Goal: Transaction & Acquisition: Book appointment/travel/reservation

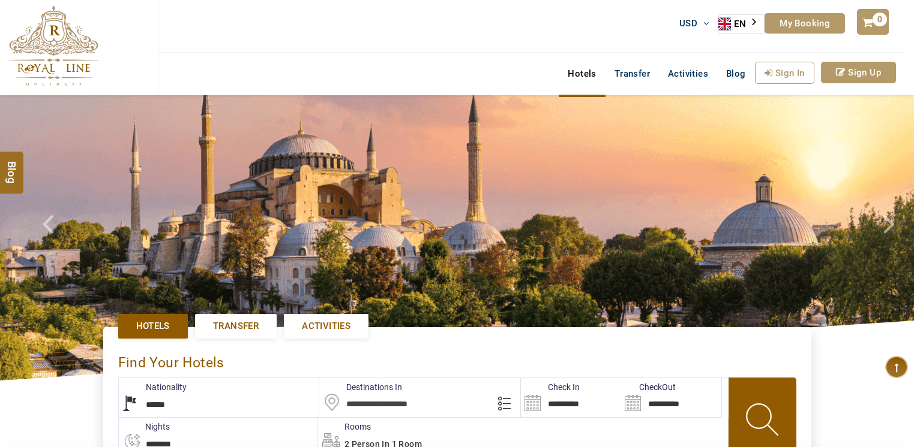
select select "******"
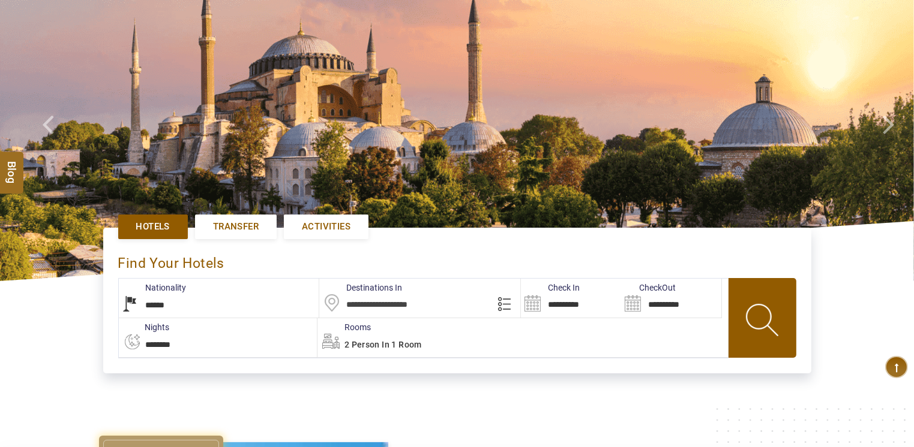
type input "**********"
click at [311, 230] on span "Activities" at bounding box center [326, 227] width 49 height 13
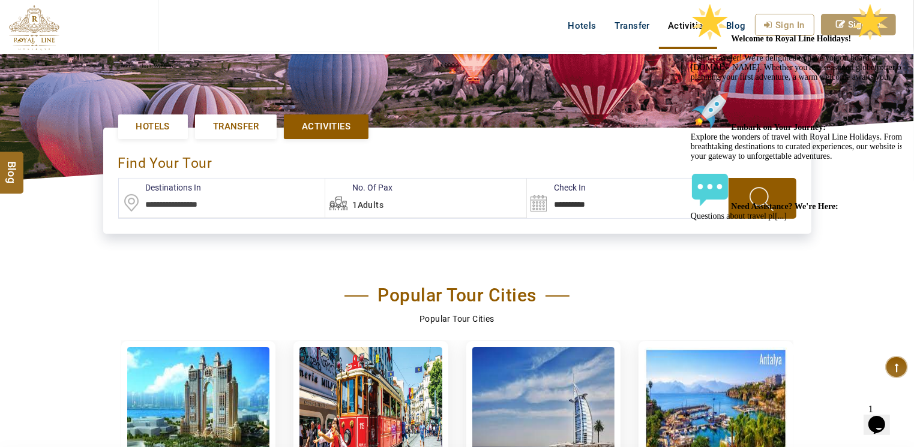
click at [197, 195] on input "text" at bounding box center [222, 198] width 206 height 39
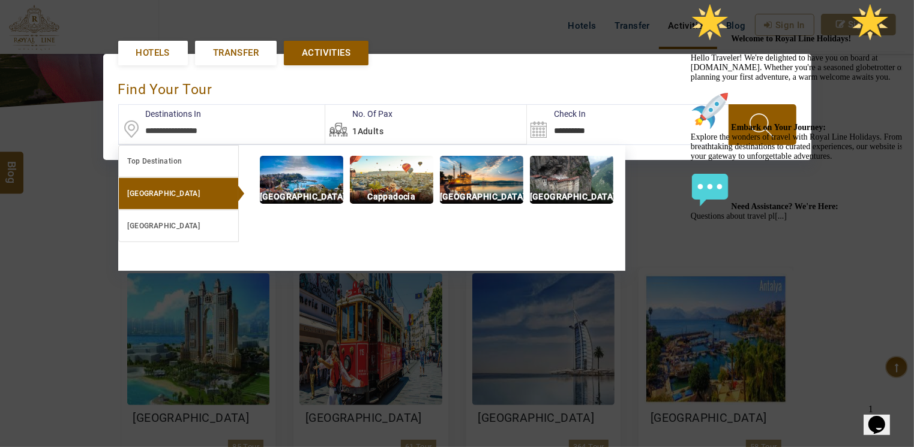
scroll to position [275, 0]
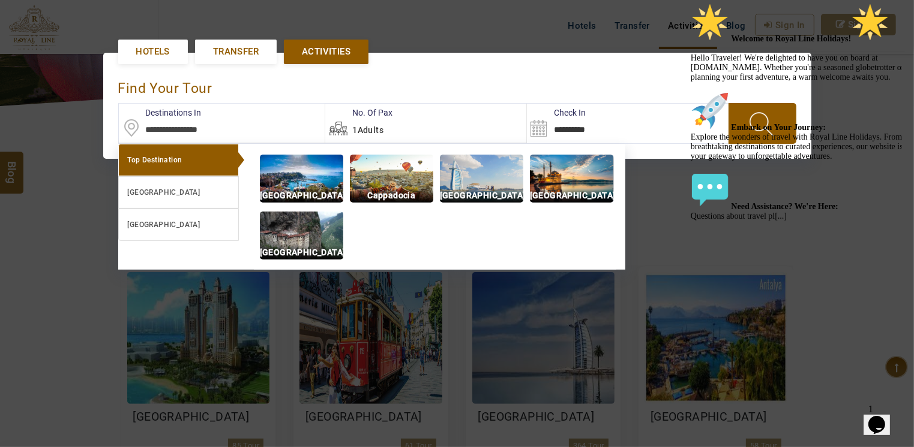
click at [576, 179] on img at bounding box center [571, 179] width 83 height 48
type input "**********"
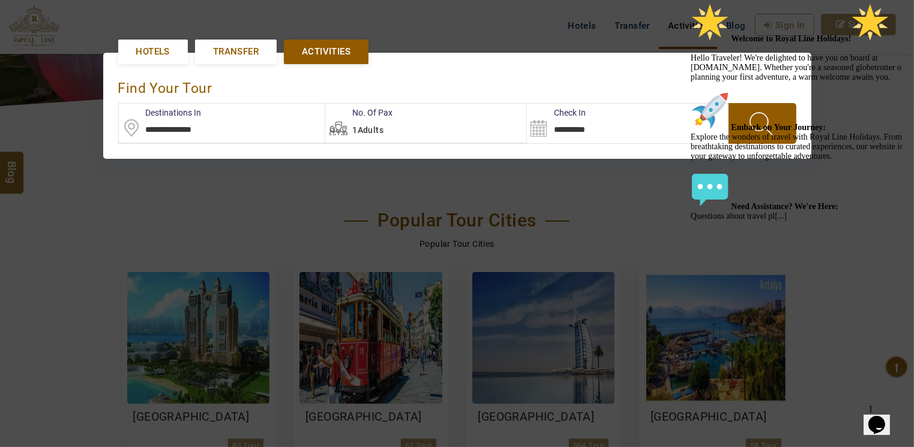
click at [387, 131] on div "1Adults" at bounding box center [425, 123] width 201 height 39
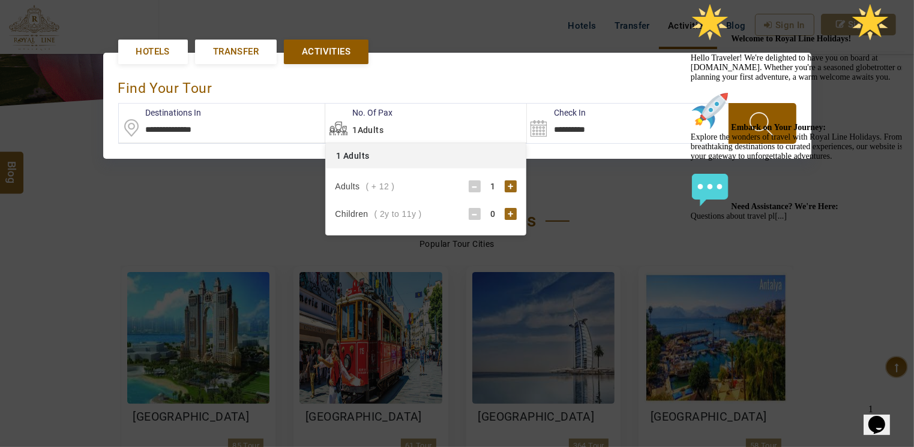
click at [509, 186] on div "+" at bounding box center [510, 187] width 12 height 12
click at [506, 214] on div "+" at bounding box center [510, 214] width 12 height 12
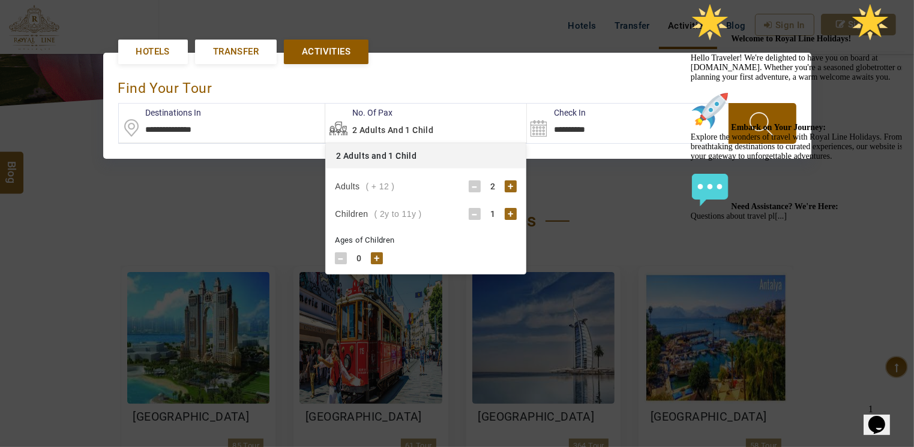
click at [371, 259] on div "+" at bounding box center [377, 259] width 12 height 12
click at [372, 258] on div "+" at bounding box center [377, 259] width 12 height 12
click at [379, 257] on div "+" at bounding box center [377, 259] width 12 height 12
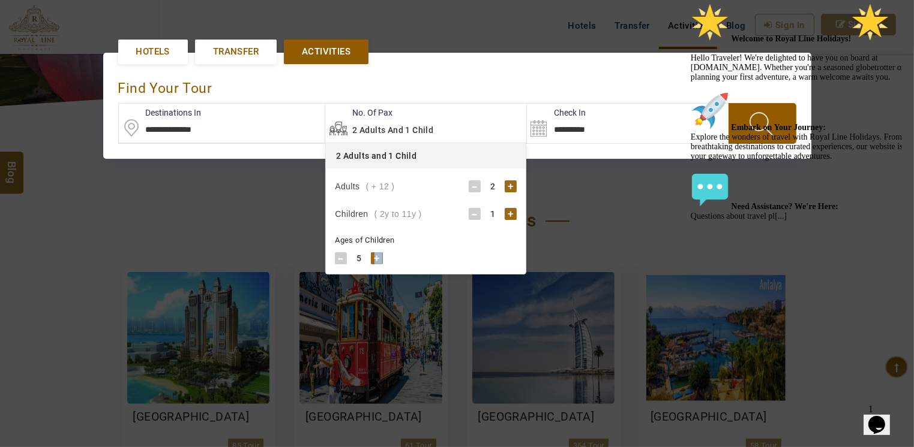
click at [379, 257] on div "+" at bounding box center [377, 259] width 12 height 12
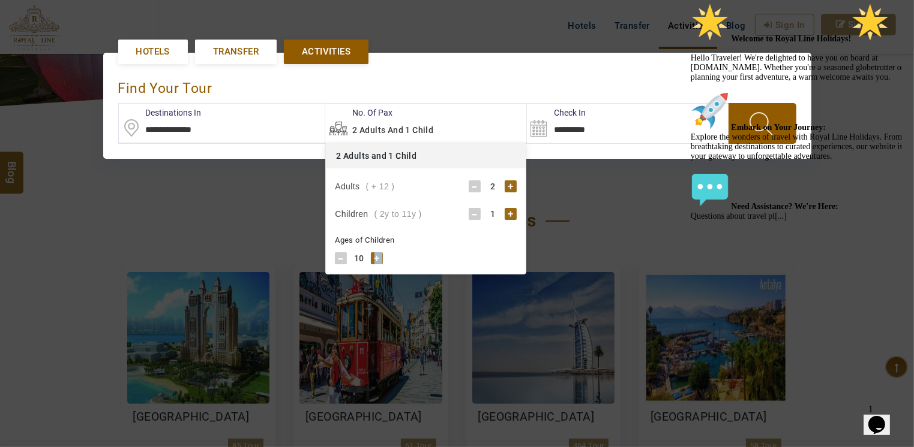
click at [379, 257] on div "+" at bounding box center [377, 259] width 12 height 12
click at [374, 260] on div "+" at bounding box center [377, 259] width 12 height 12
click at [633, 119] on input "**********" at bounding box center [585, 123] width 116 height 39
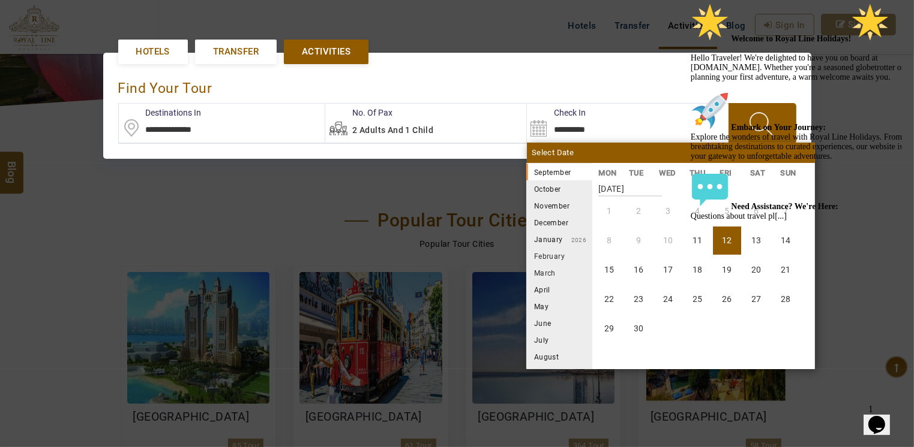
click at [690, 3] on icon "Chat attention grabber" at bounding box center [690, 3] width 0 height 0
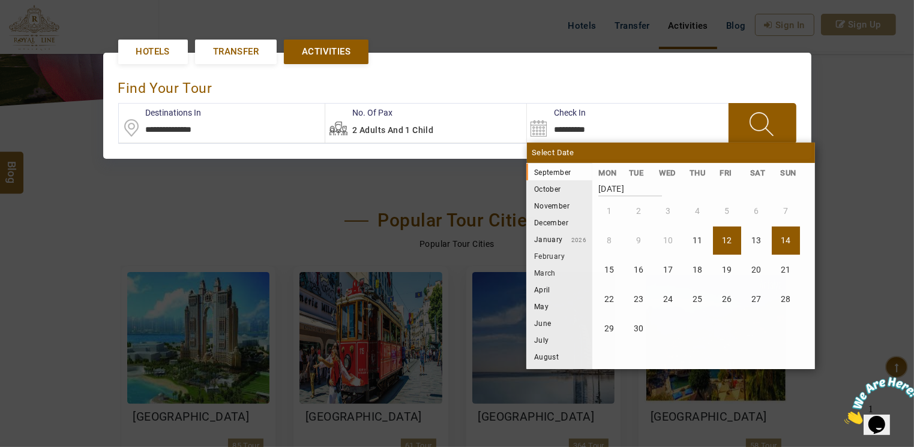
click at [790, 238] on li "14" at bounding box center [785, 241] width 28 height 28
type input "**********"
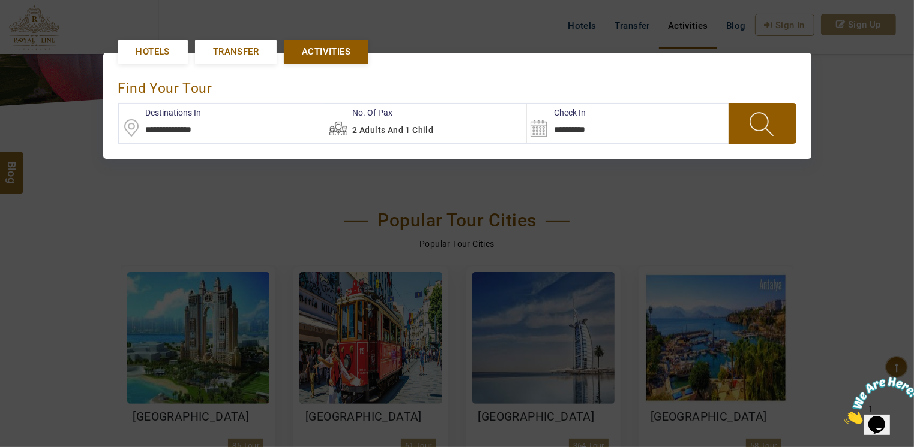
click at [751, 122] on span at bounding box center [762, 123] width 46 height 31
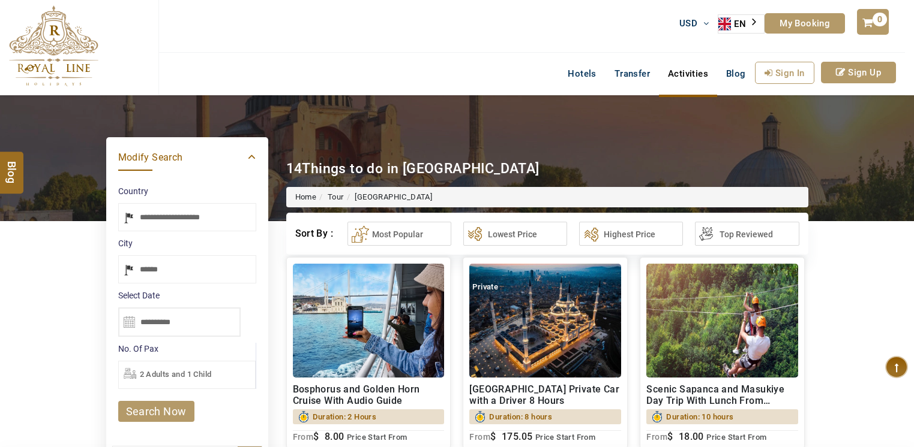
select select "*****"
type input "**********"
click at [405, 227] on button "Most Popular" at bounding box center [399, 234] width 104 height 24
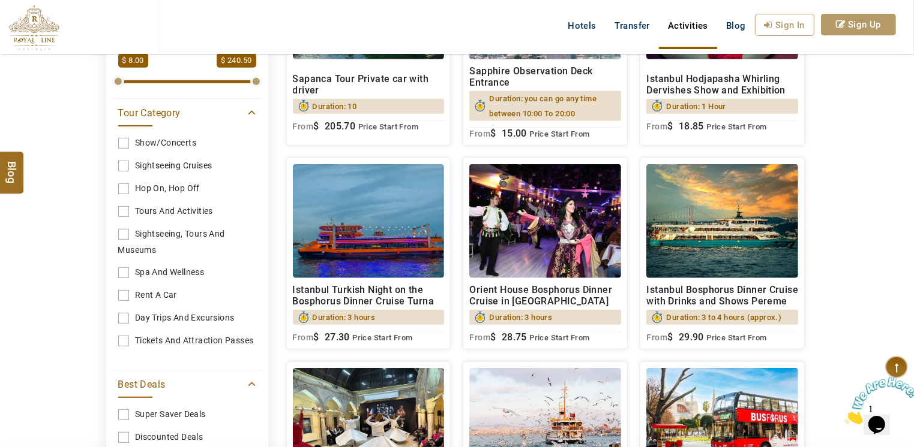
scroll to position [500, 0]
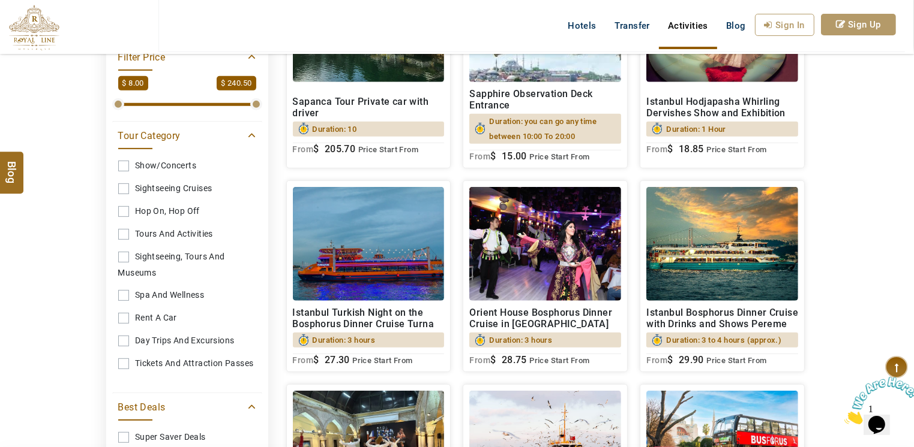
click at [126, 293] on link "Spa And wellness" at bounding box center [187, 295] width 138 height 22
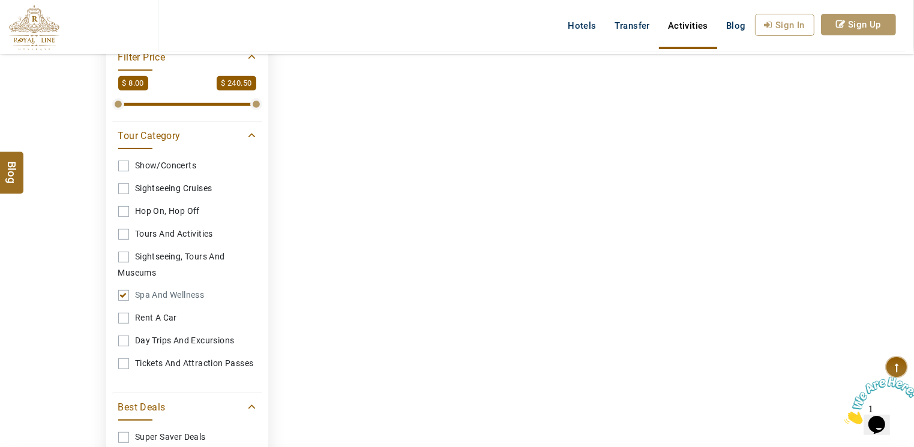
click at [122, 296] on link "Spa And wellness" at bounding box center [187, 295] width 138 height 22
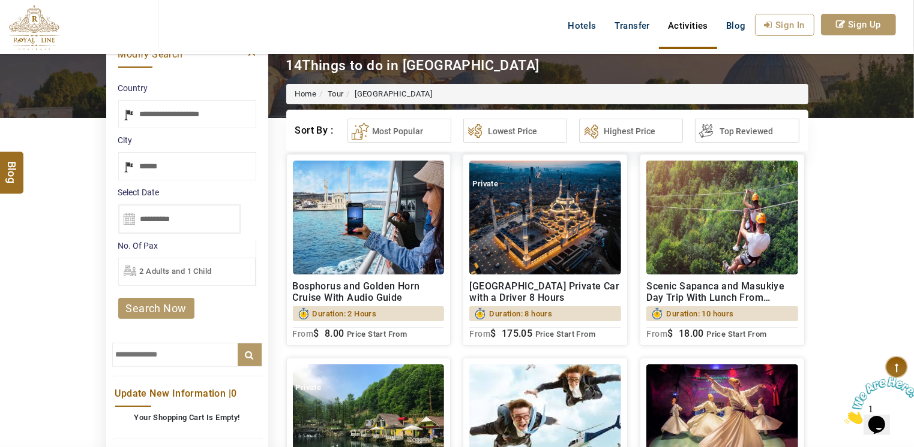
scroll to position [100, 0]
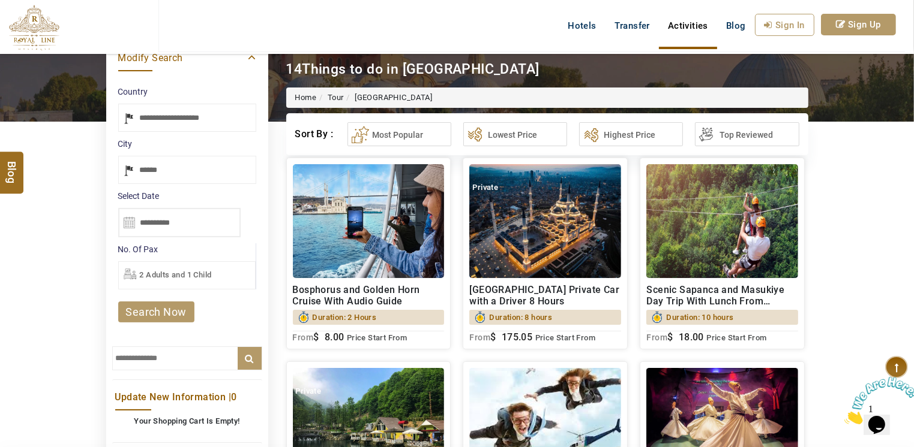
click at [229, 266] on div "2 Adults and 1 Child" at bounding box center [186, 276] width 137 height 28
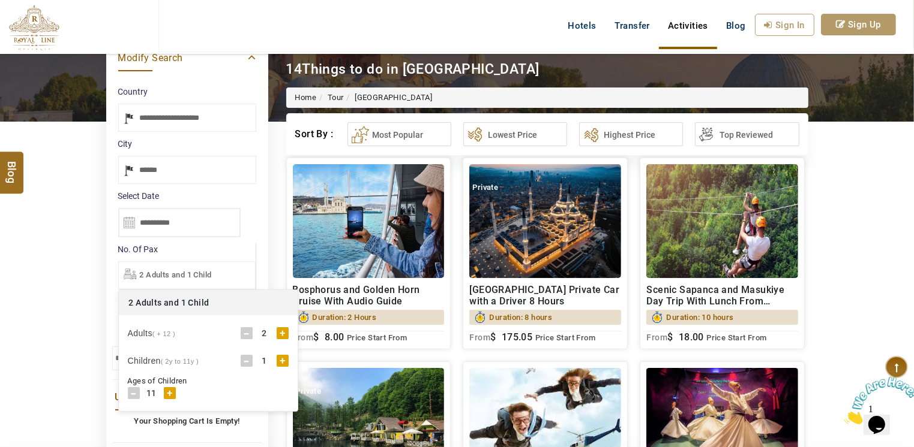
click at [278, 331] on div "+" at bounding box center [283, 334] width 12 height 12
click at [248, 360] on div "-" at bounding box center [247, 361] width 12 height 12
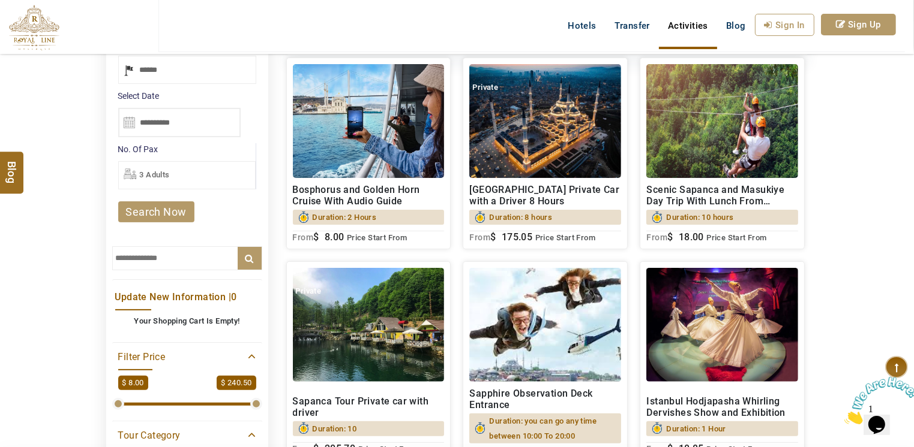
click at [167, 206] on link "search now" at bounding box center [156, 212] width 76 height 21
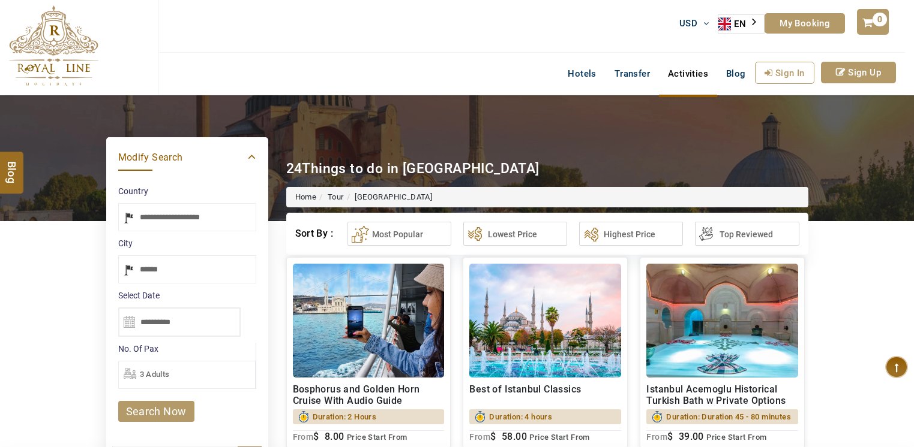
select select "*****"
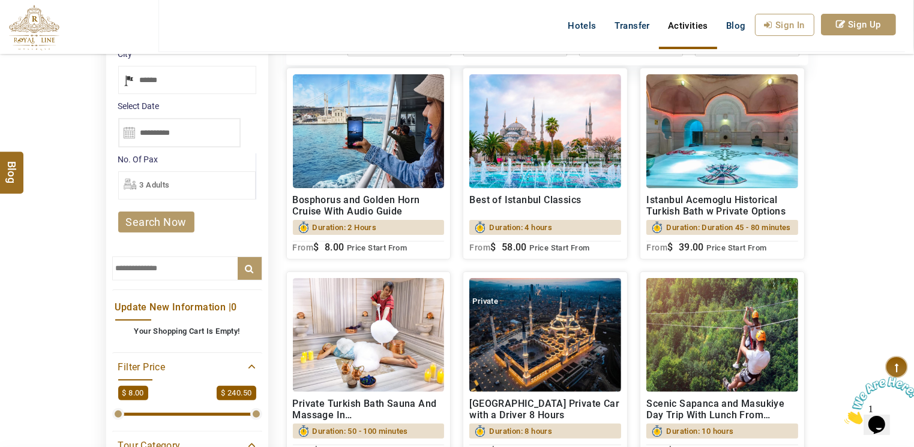
scroll to position [100, 0]
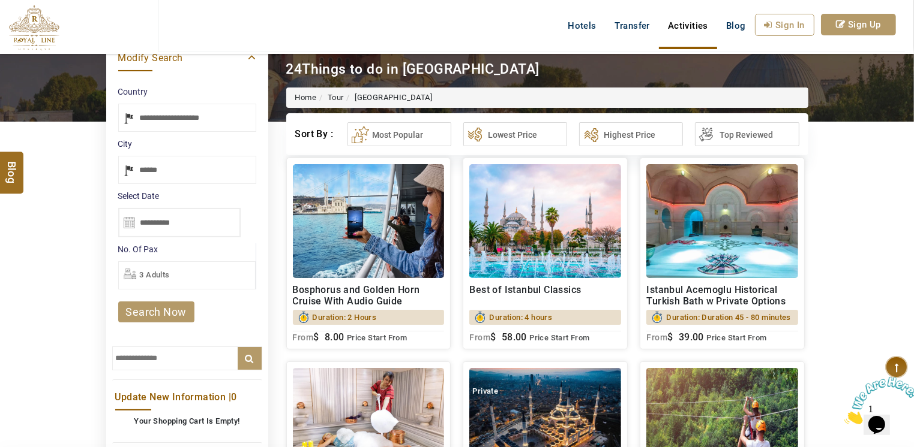
click at [723, 284] on h2 "Istanbul Acemoglu Historical Turkish Bath w Private Options" at bounding box center [722, 295] width 152 height 23
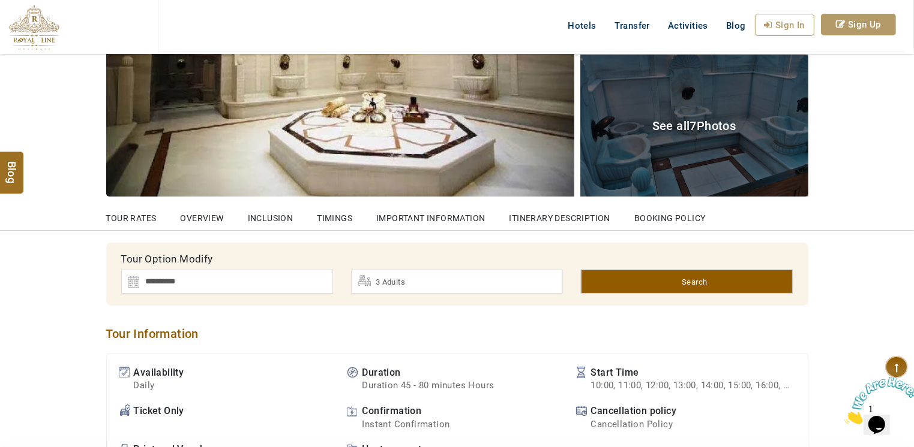
scroll to position [300, 0]
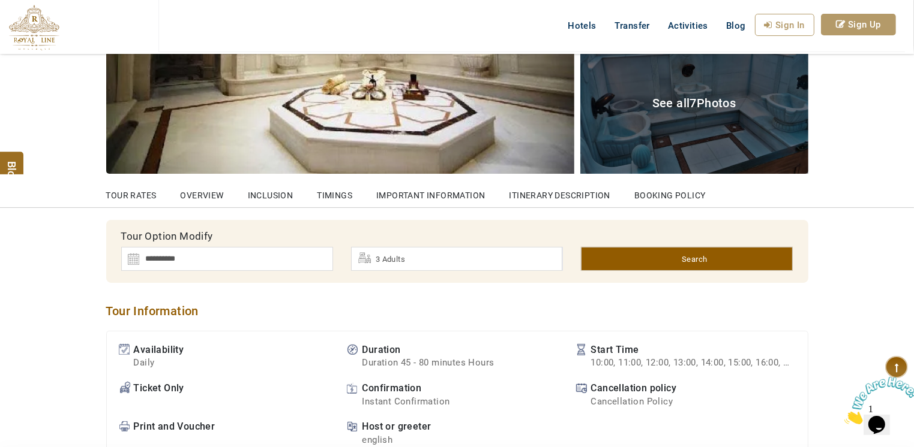
click at [409, 262] on div "3 Adults" at bounding box center [456, 259] width 211 height 24
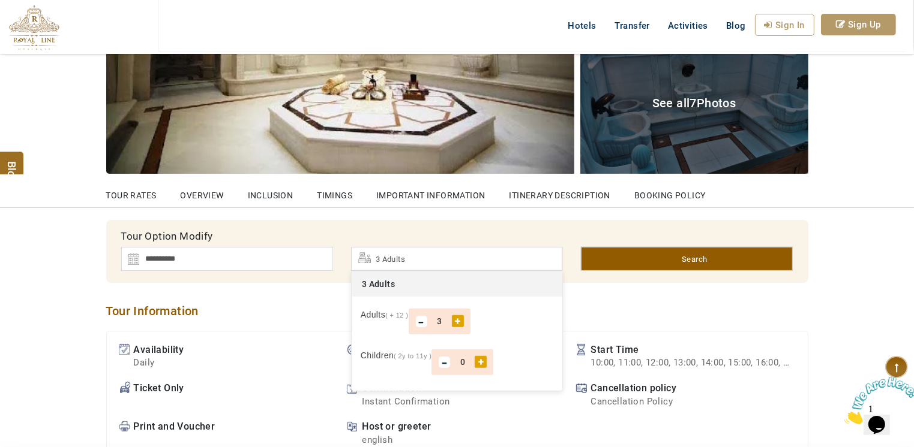
click at [479, 356] on div "+" at bounding box center [480, 362] width 12 height 12
click at [298, 340] on div "Availability Daily Duration Duration 45 - 80 minutes Hours Start Time 10:00, 11…" at bounding box center [457, 392] width 702 height 123
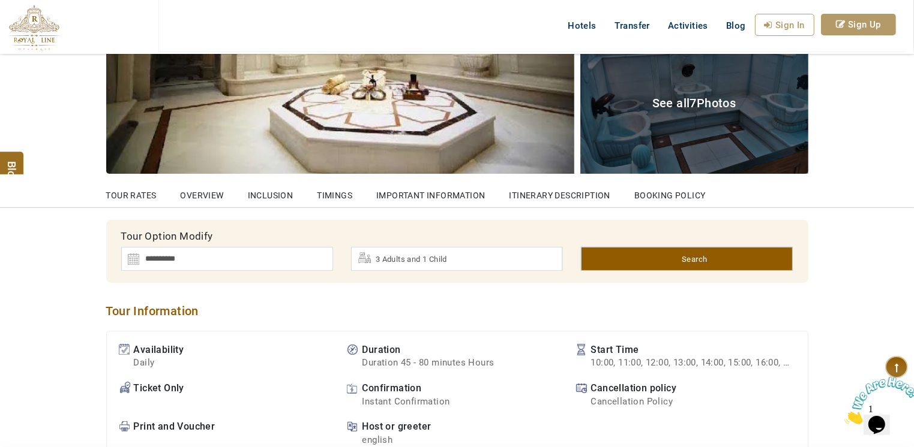
click at [465, 260] on div "3 Adults and 1 Child" at bounding box center [456, 259] width 211 height 24
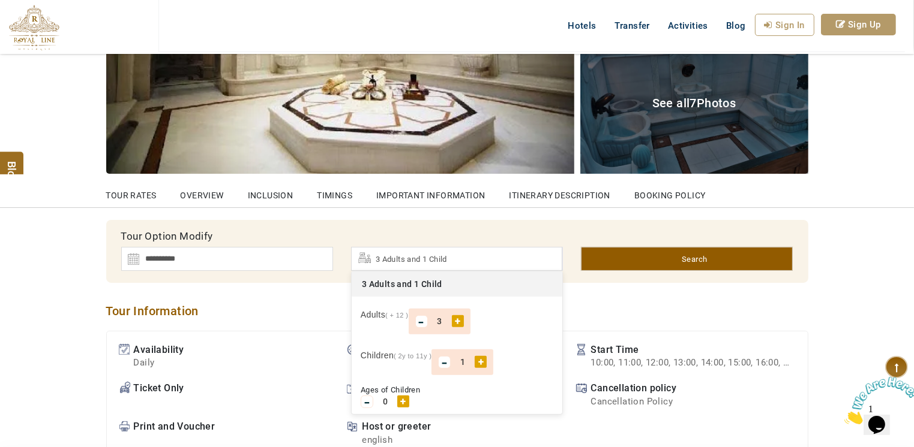
click at [405, 406] on div "+" at bounding box center [403, 402] width 12 height 12
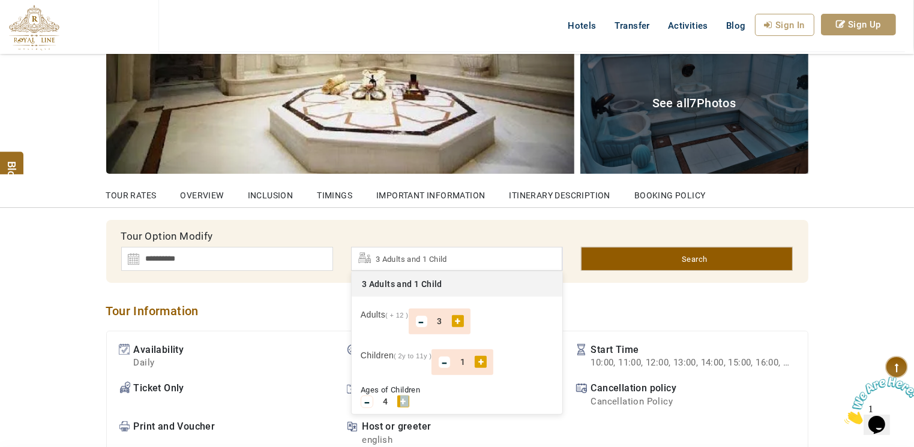
click at [405, 406] on div "+" at bounding box center [403, 402] width 12 height 12
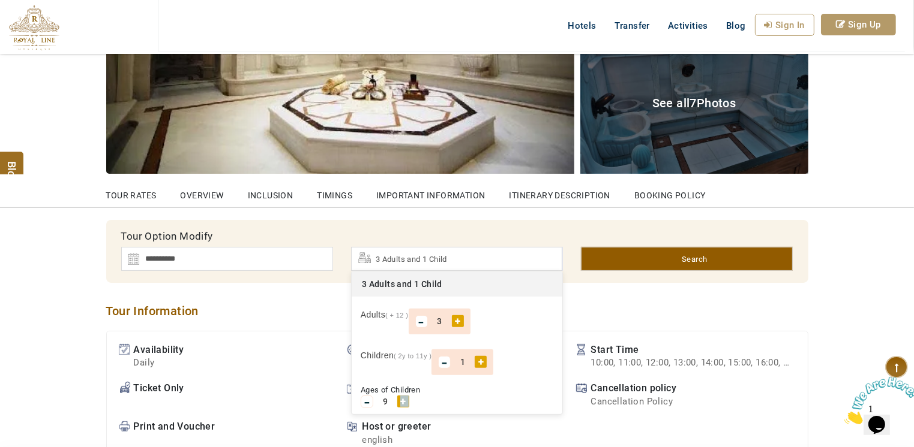
click at [405, 406] on div "+" at bounding box center [403, 402] width 12 height 12
click at [286, 311] on h2 "Tour Information" at bounding box center [457, 311] width 702 height 15
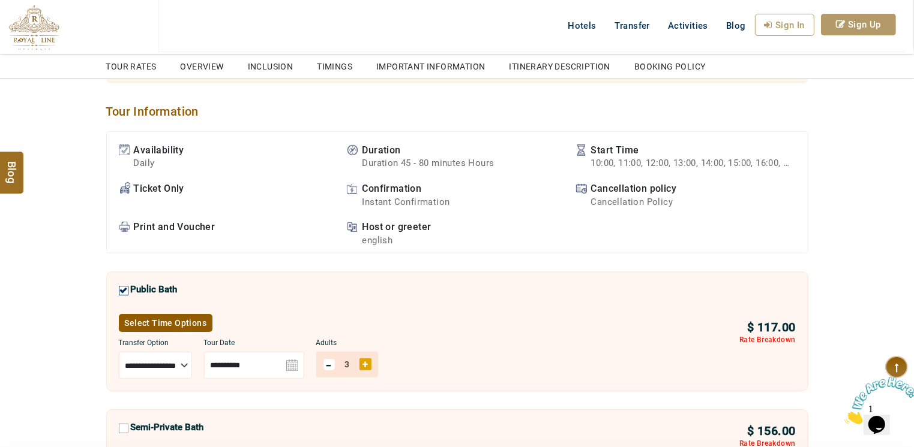
scroll to position [0, 0]
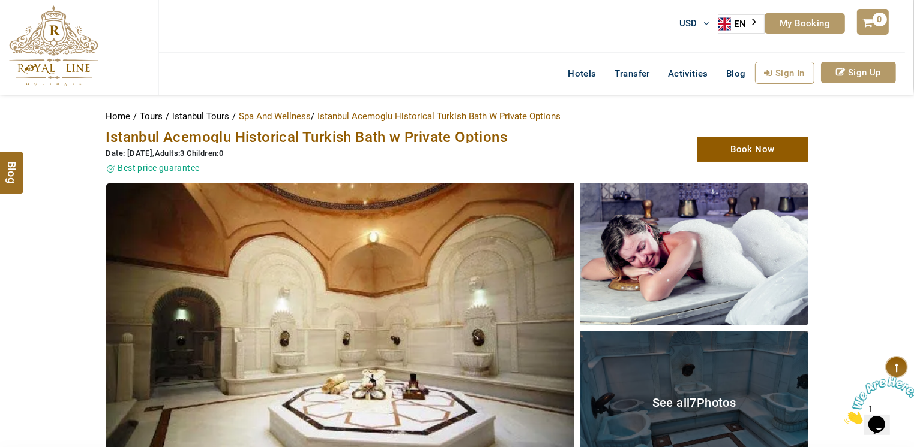
click at [736, 148] on link "Book Now" at bounding box center [752, 149] width 111 height 25
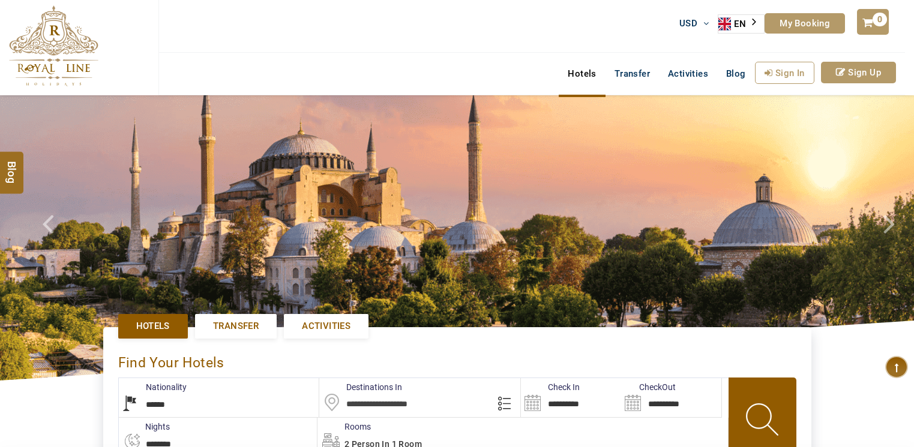
select select "******"
type input "**********"
click at [344, 325] on span "Activities" at bounding box center [326, 326] width 49 height 13
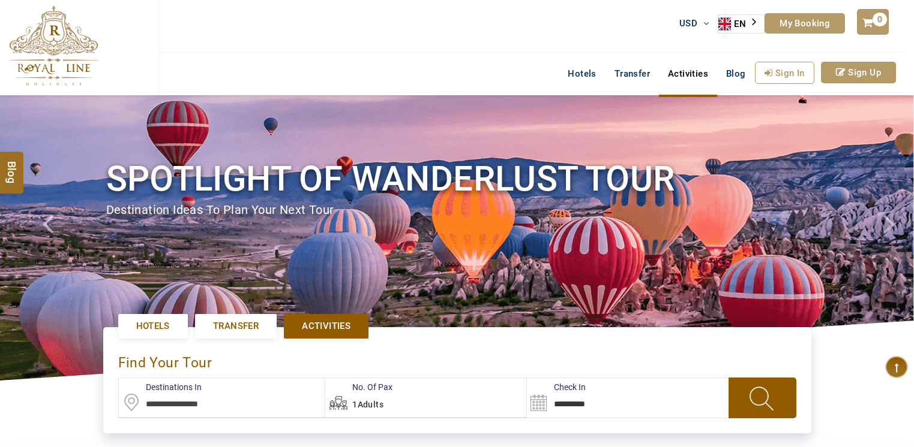
scroll to position [100, 0]
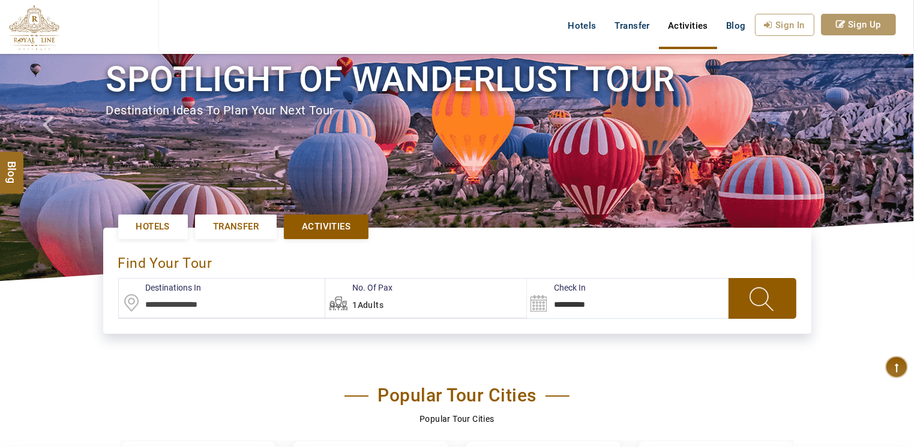
click at [302, 302] on input "text" at bounding box center [222, 298] width 206 height 39
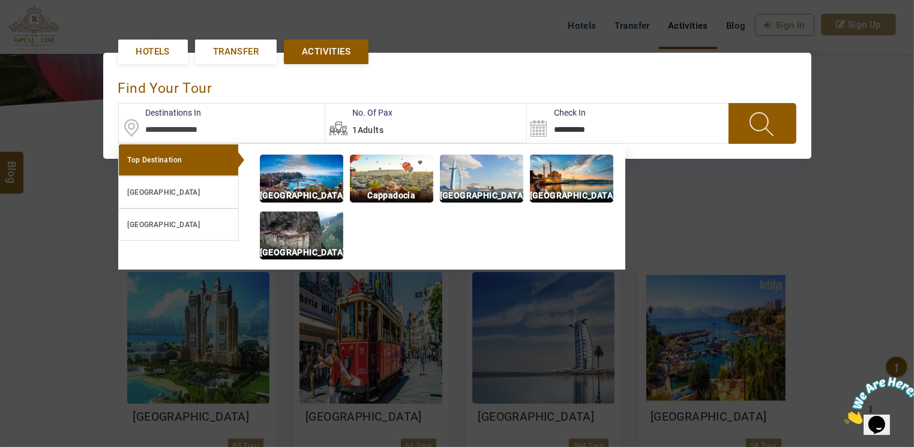
scroll to position [0, 0]
click at [557, 189] on p "[GEOGRAPHIC_DATA]" at bounding box center [571, 196] width 83 height 14
type input "**********"
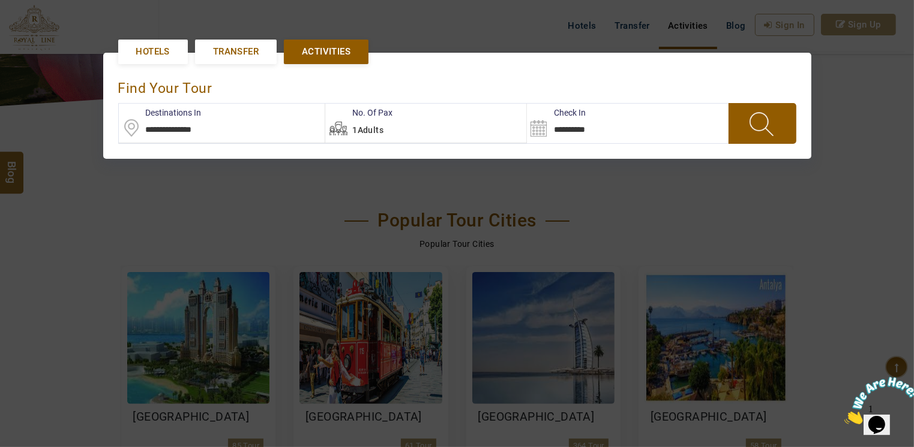
click at [471, 122] on div "1Adults" at bounding box center [425, 123] width 201 height 39
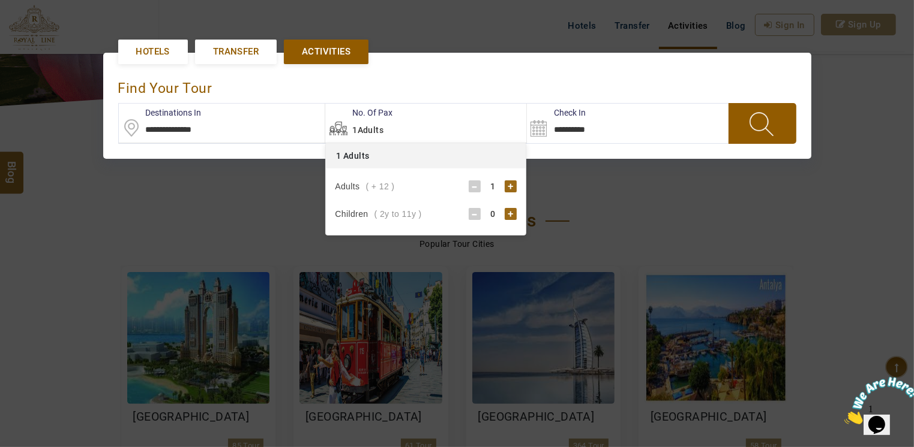
click at [516, 186] on div "+" at bounding box center [510, 187] width 12 height 12
drag, startPoint x: 516, startPoint y: 186, endPoint x: 480, endPoint y: 182, distance: 36.2
click at [480, 182] on div "-" at bounding box center [474, 187] width 12 height 12
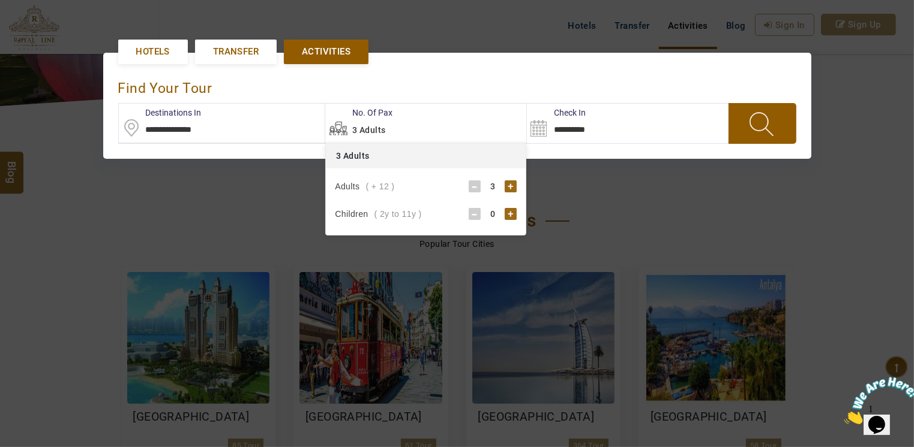
click at [591, 122] on input "**********" at bounding box center [585, 123] width 116 height 39
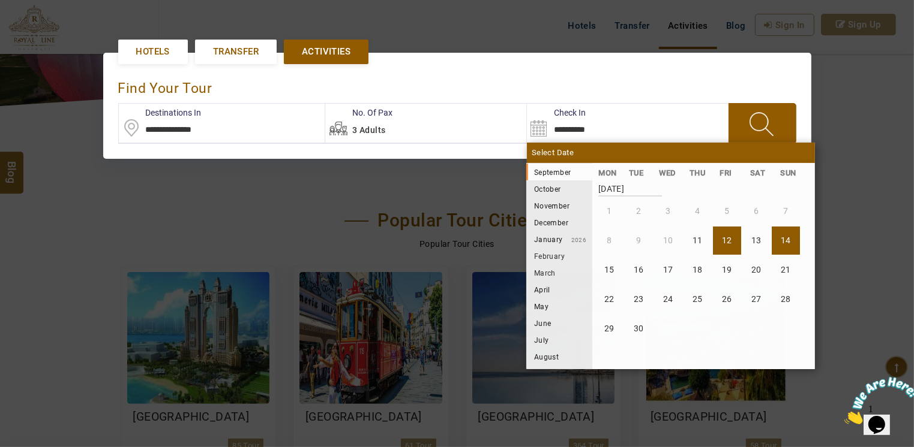
click at [783, 239] on li "14" at bounding box center [785, 241] width 28 height 28
type input "**********"
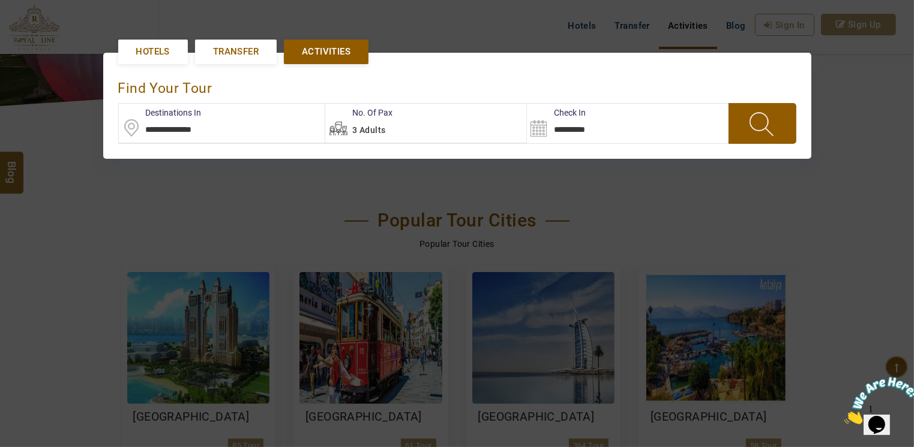
click at [747, 139] on link at bounding box center [762, 124] width 62 height 40
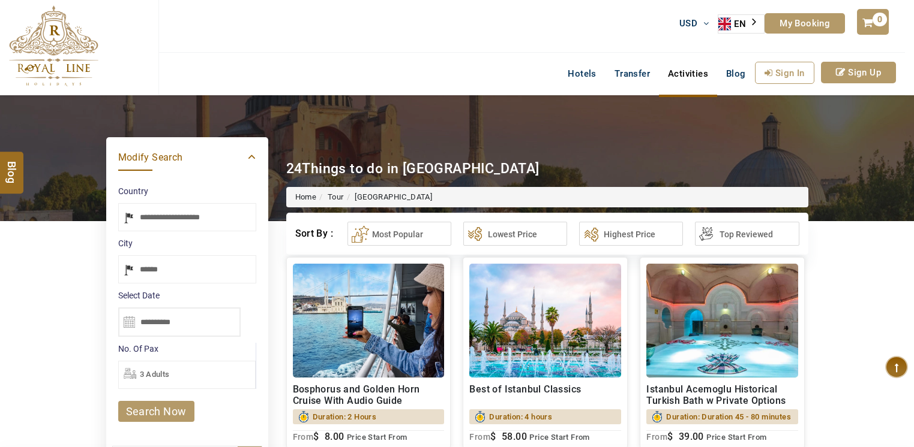
select select "*****"
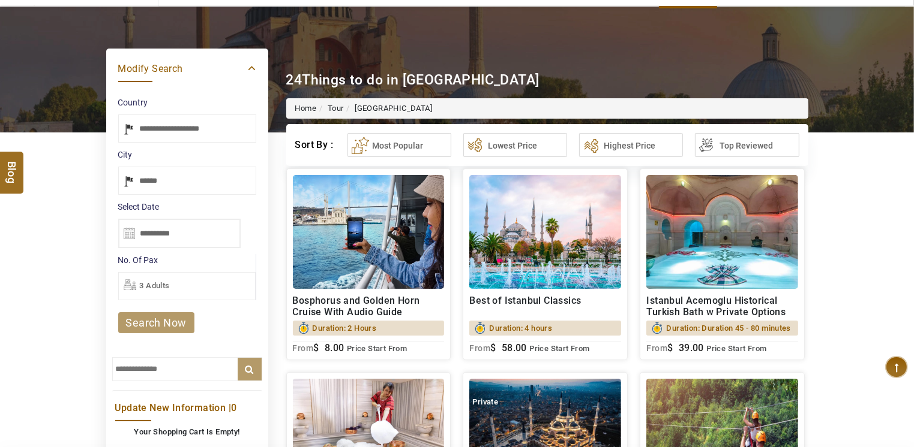
scroll to position [100, 0]
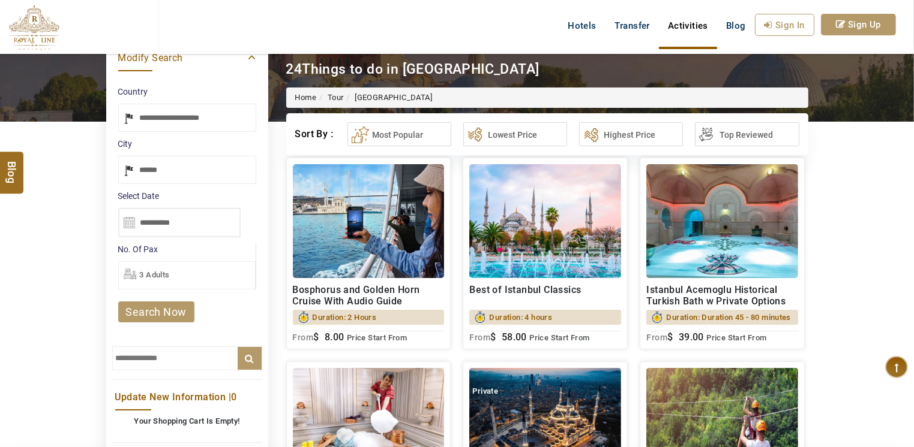
click at [745, 220] on img at bounding box center [722, 221] width 152 height 114
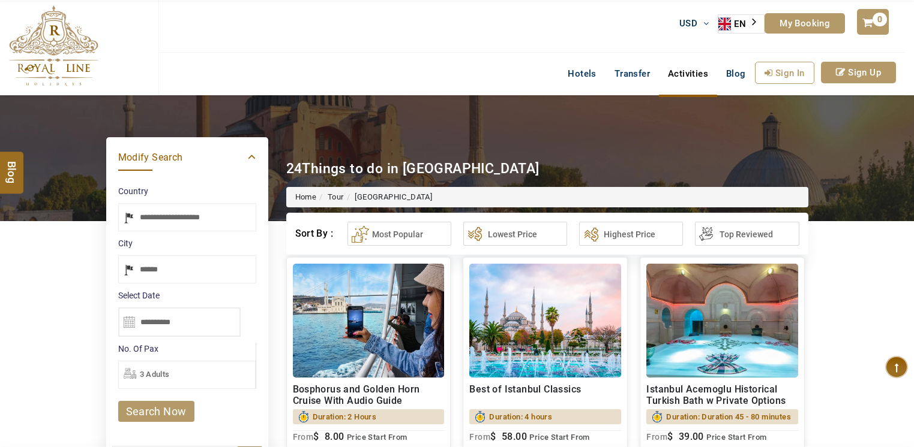
select select "*****"
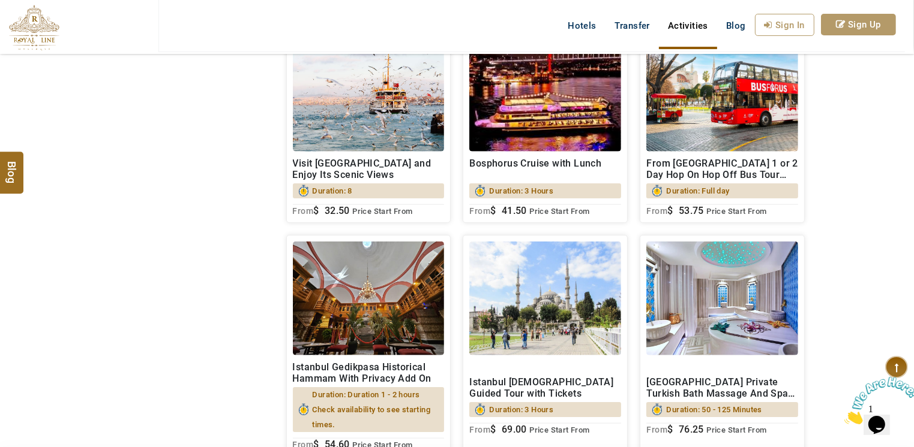
scroll to position [1299, 0]
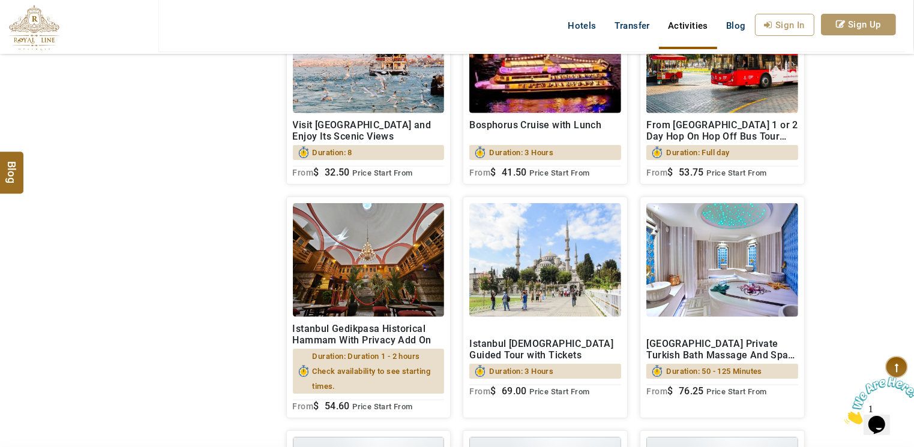
click at [719, 308] on img at bounding box center [722, 260] width 152 height 114
click at [720, 356] on h2 "[GEOGRAPHIC_DATA] Private Turkish Bath Massage And Spa in [GEOGRAPHIC_DATA] Sen…" at bounding box center [722, 349] width 152 height 23
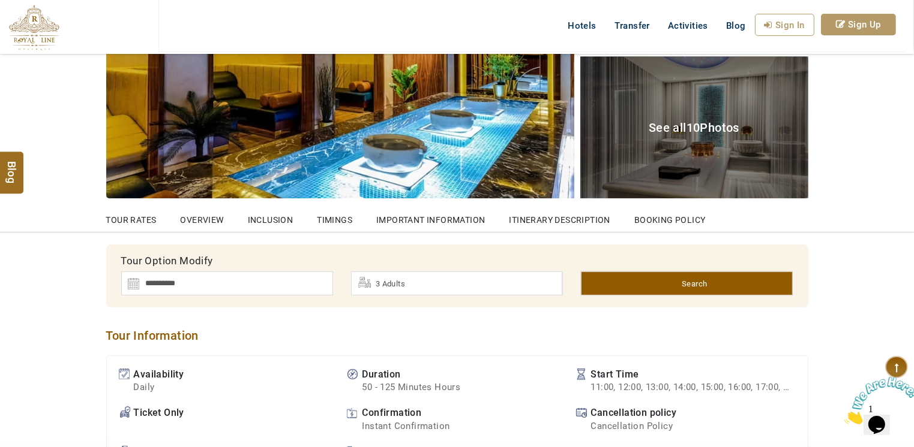
scroll to position [400, 0]
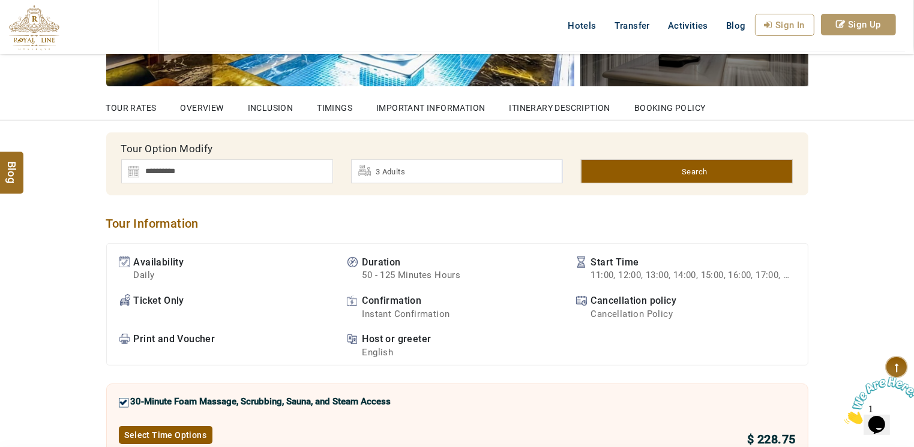
click at [299, 160] on img at bounding box center [227, 172] width 212 height 24
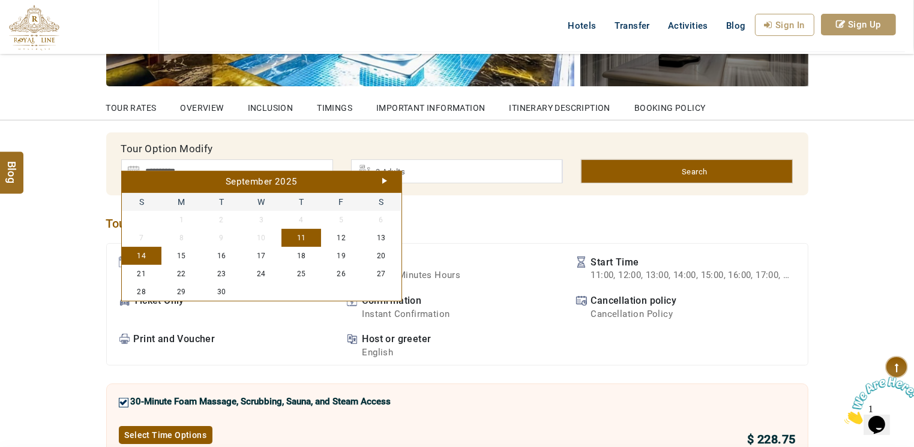
click at [299, 160] on img at bounding box center [227, 172] width 212 height 24
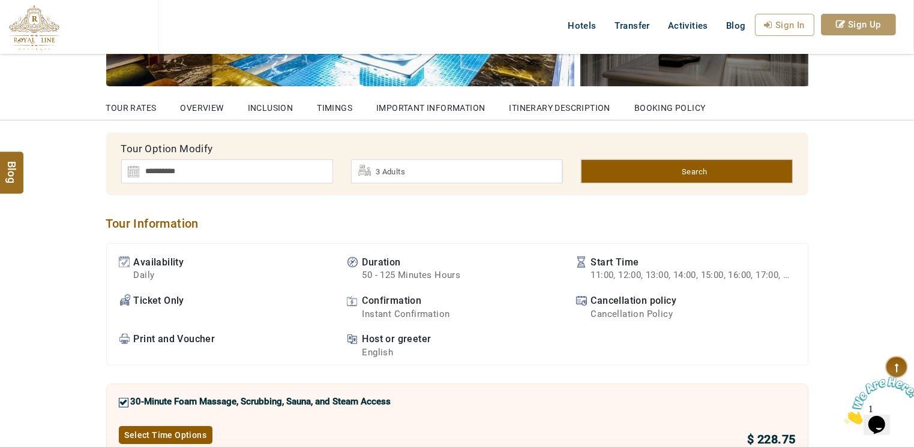
click at [421, 160] on div "3 Adults" at bounding box center [456, 172] width 211 height 24
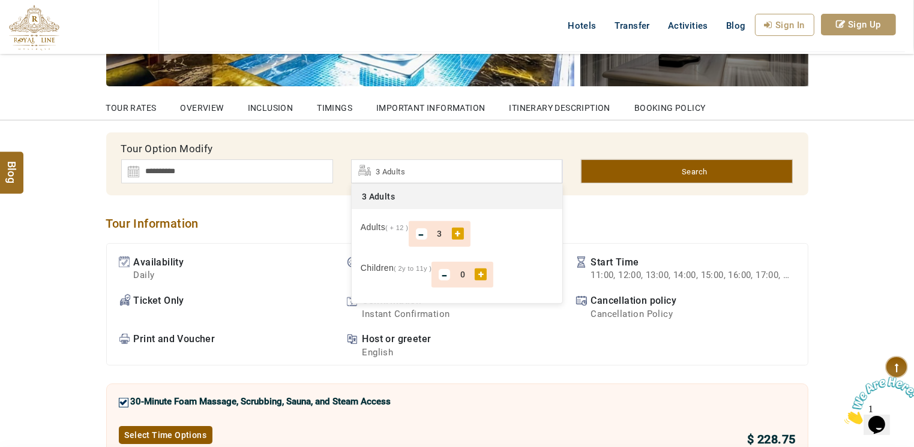
click at [420, 228] on div "-" at bounding box center [421, 234] width 13 height 13
click at [480, 269] on div "+" at bounding box center [480, 275] width 12 height 12
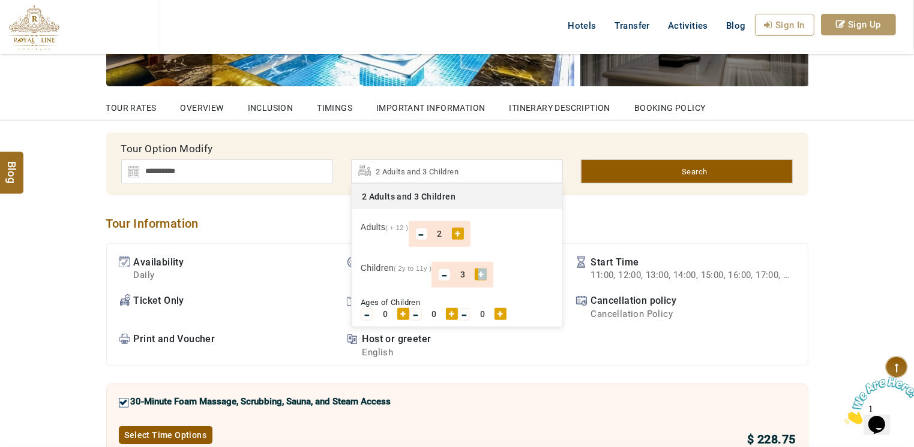
click at [480, 269] on div "+" at bounding box center [480, 275] width 12 height 12
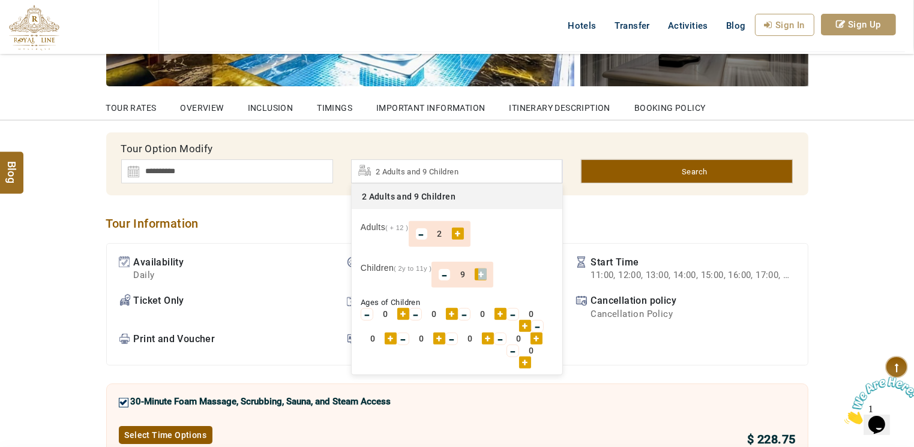
click at [480, 269] on div "+" at bounding box center [480, 275] width 12 height 12
drag, startPoint x: 480, startPoint y: 262, endPoint x: 446, endPoint y: 262, distance: 34.8
click at [446, 269] on div "-" at bounding box center [444, 275] width 13 height 13
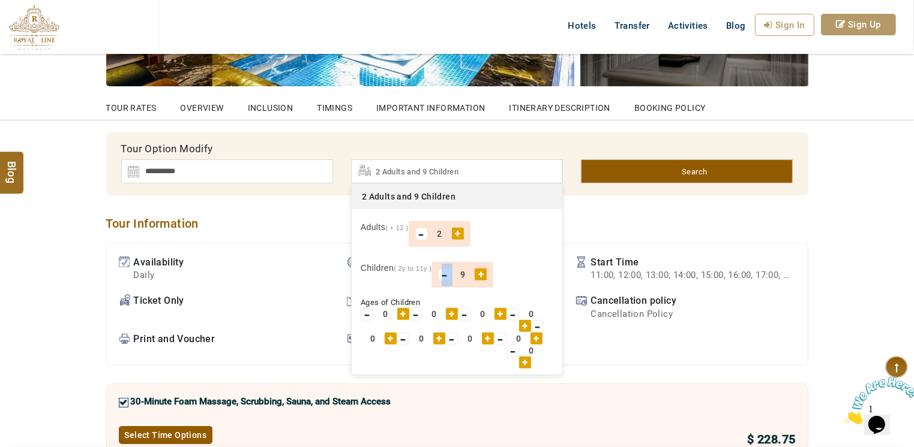
click at [446, 269] on div "-" at bounding box center [444, 275] width 13 height 13
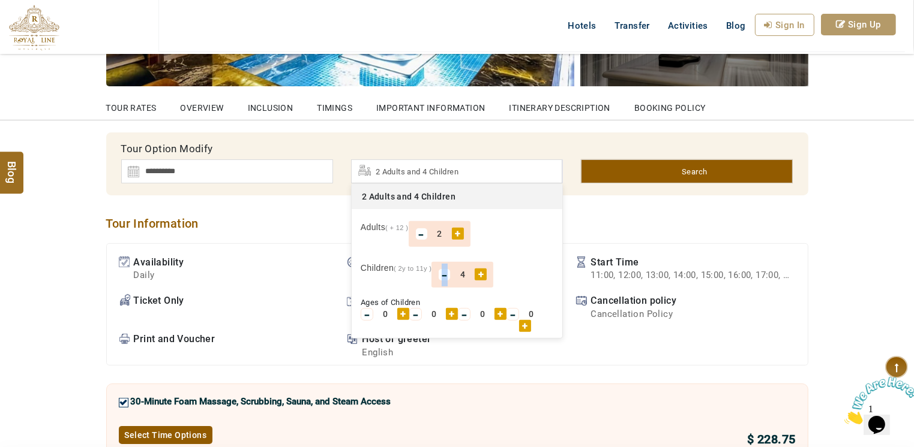
click at [446, 269] on div "-" at bounding box center [444, 275] width 13 height 13
click at [401, 308] on div "+" at bounding box center [403, 314] width 12 height 12
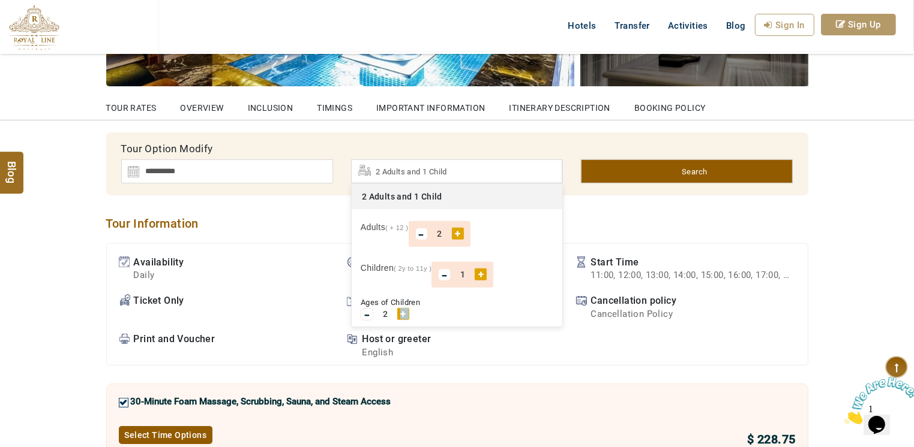
click at [401, 308] on div "+" at bounding box center [403, 314] width 12 height 12
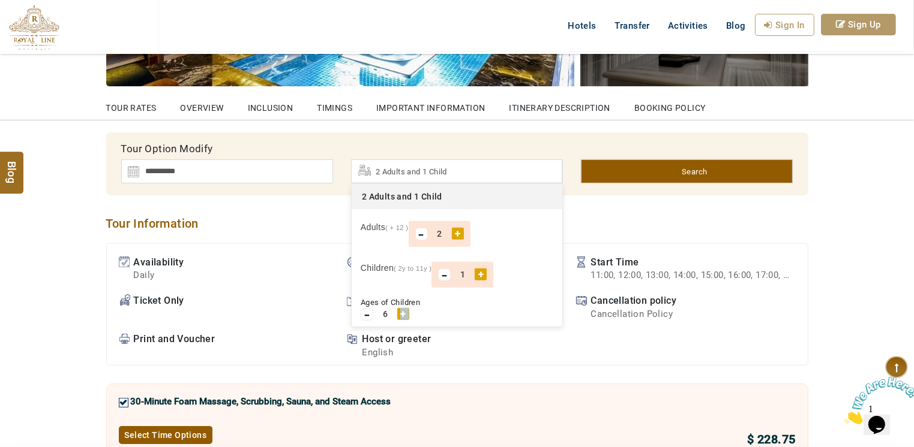
click at [401, 308] on div "+" at bounding box center [403, 314] width 12 height 12
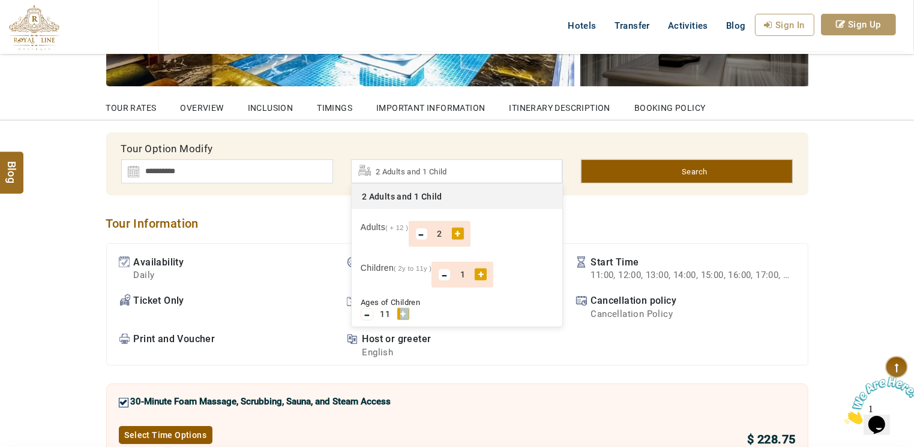
click at [401, 308] on div "+" at bounding box center [403, 314] width 12 height 12
click at [533, 139] on div "Tour Option Modify" at bounding box center [457, 149] width 690 height 21
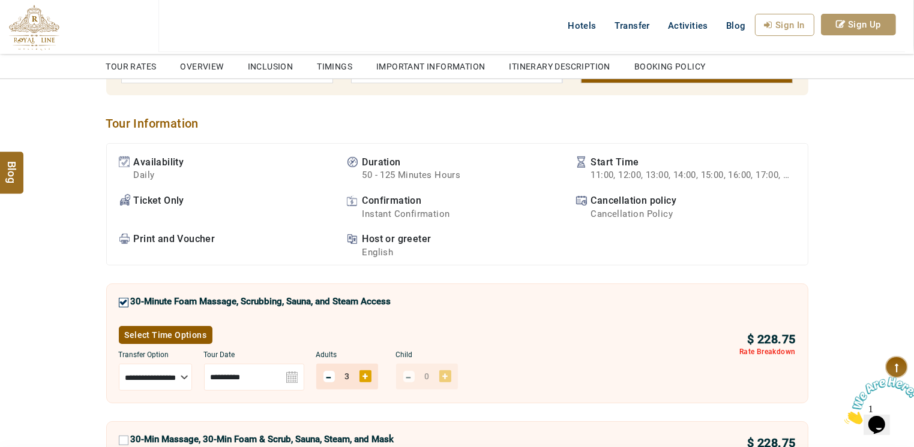
scroll to position [300, 0]
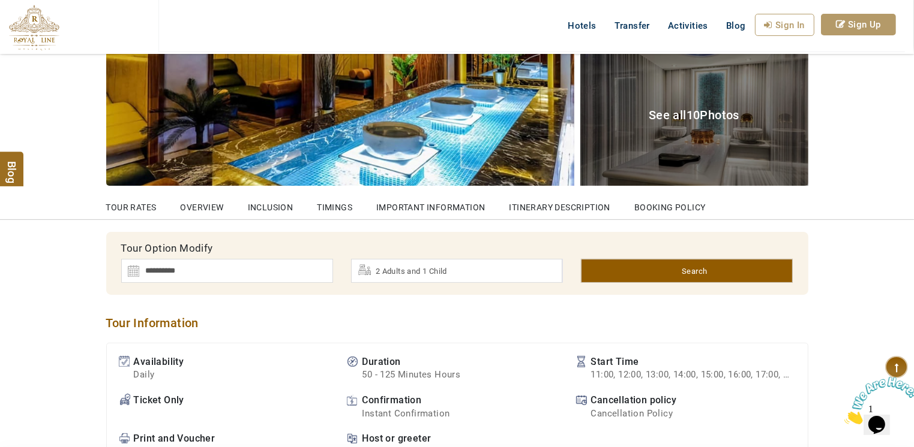
click at [680, 259] on link "Search" at bounding box center [687, 271] width 212 height 24
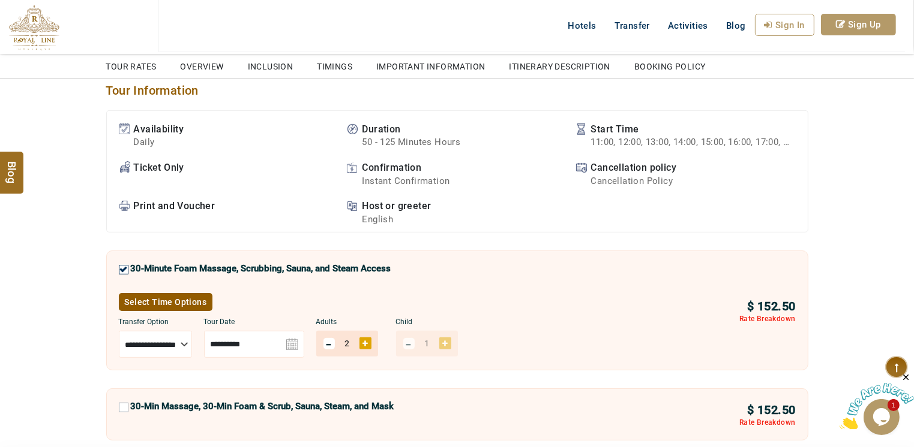
scroll to position [600, 0]
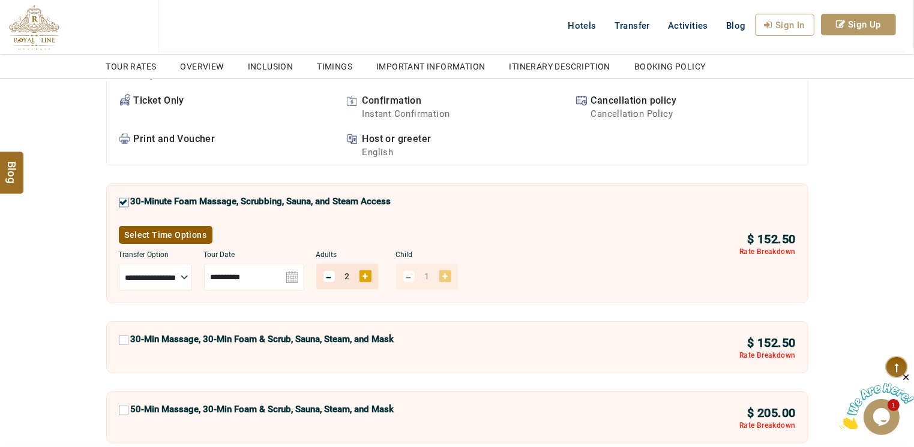
click at [458, 263] on div "Child - 1 +" at bounding box center [427, 270] width 62 height 40
click at [427, 266] on div "Child - 1 +" at bounding box center [427, 270] width 62 height 40
click at [371, 271] on div "+" at bounding box center [365, 277] width 12 height 12
click at [335, 271] on div "-" at bounding box center [329, 277] width 13 height 13
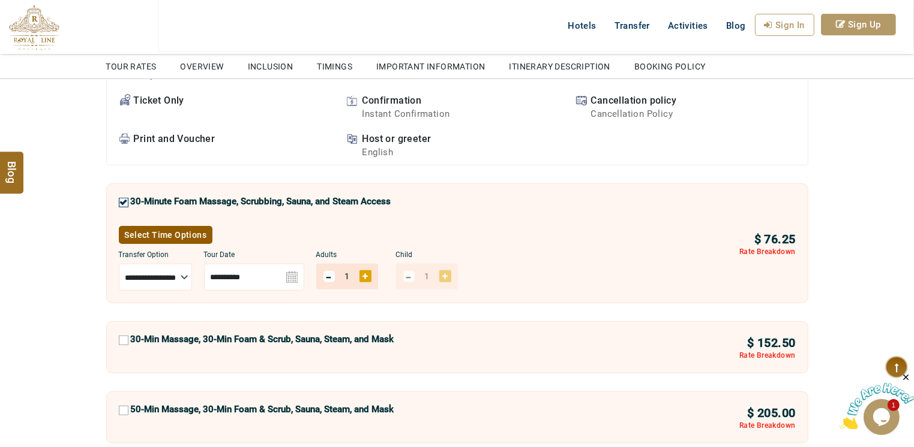
click at [371, 271] on div "+" at bounding box center [365, 277] width 12 height 12
click at [458, 266] on div "Child - 1 +" at bounding box center [427, 270] width 62 height 40
drag, startPoint x: 473, startPoint y: 266, endPoint x: 559, endPoint y: 248, distance: 88.1
click at [559, 250] on div "**********" at bounding box center [424, 270] width 611 height 40
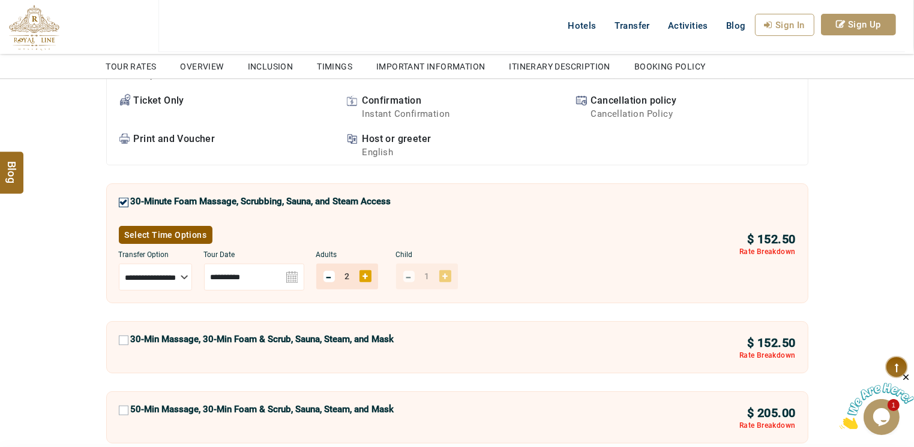
click at [371, 271] on div "+" at bounding box center [365, 277] width 12 height 12
click at [335, 271] on div "-" at bounding box center [329, 277] width 13 height 13
click at [192, 264] on select "**********" at bounding box center [155, 277] width 73 height 27
click at [371, 271] on div "+" at bounding box center [365, 277] width 12 height 12
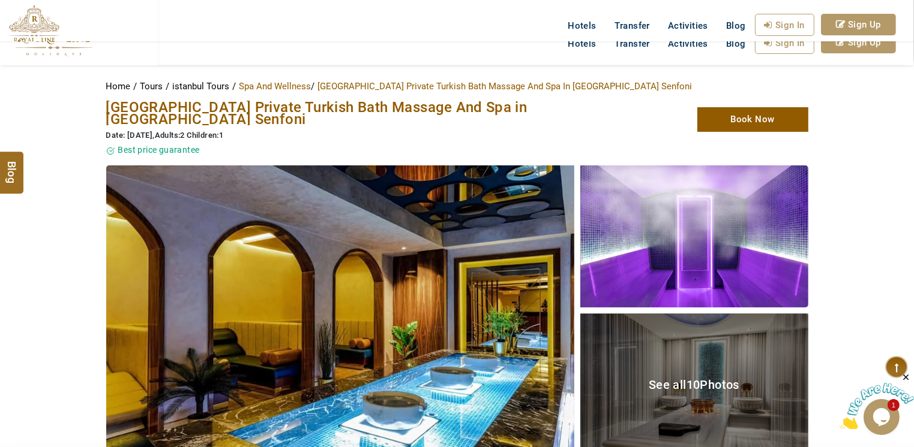
scroll to position [0, 0]
